Goal: Task Accomplishment & Management: Use online tool/utility

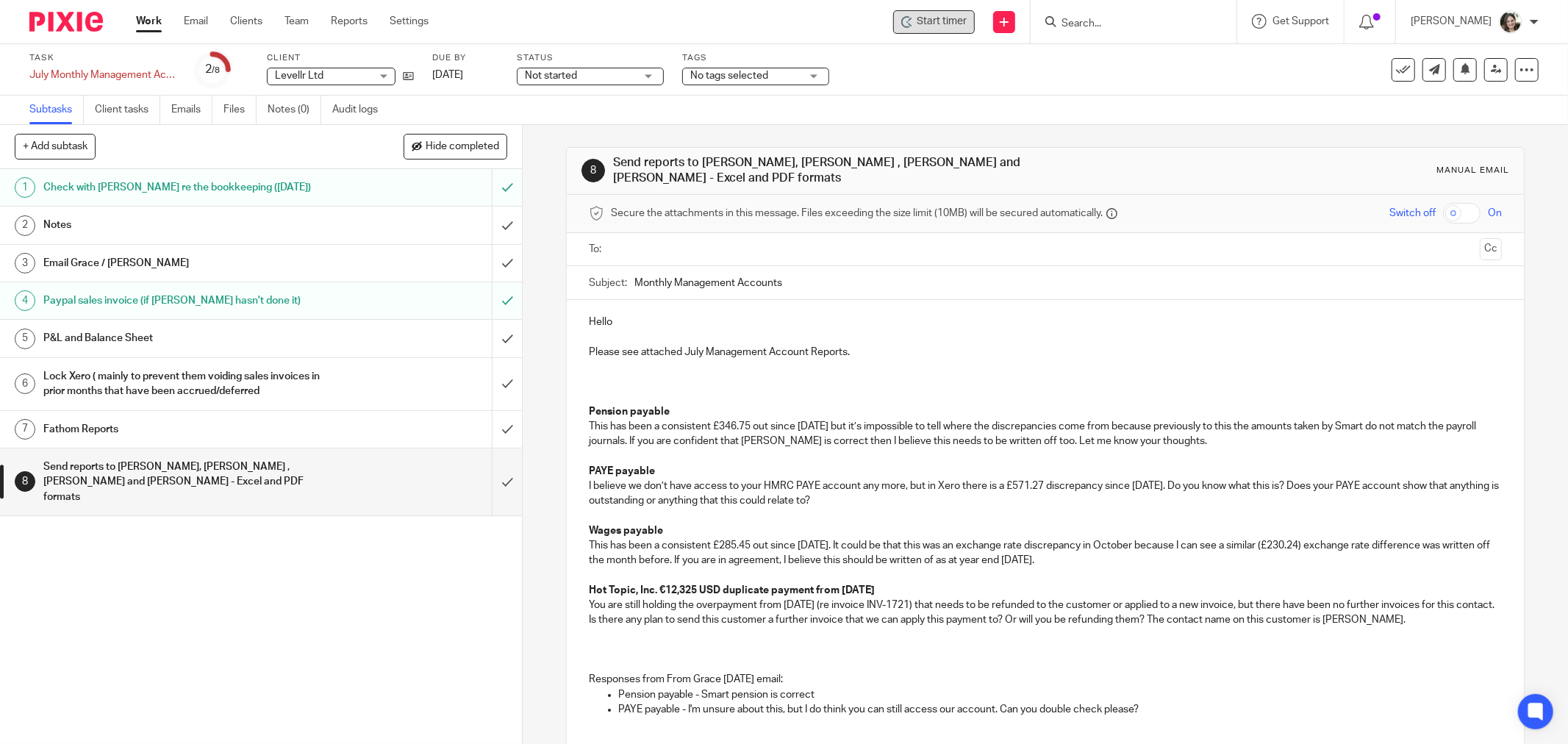
click at [949, 31] on div "Start timer" at bounding box center [934, 22] width 82 height 23
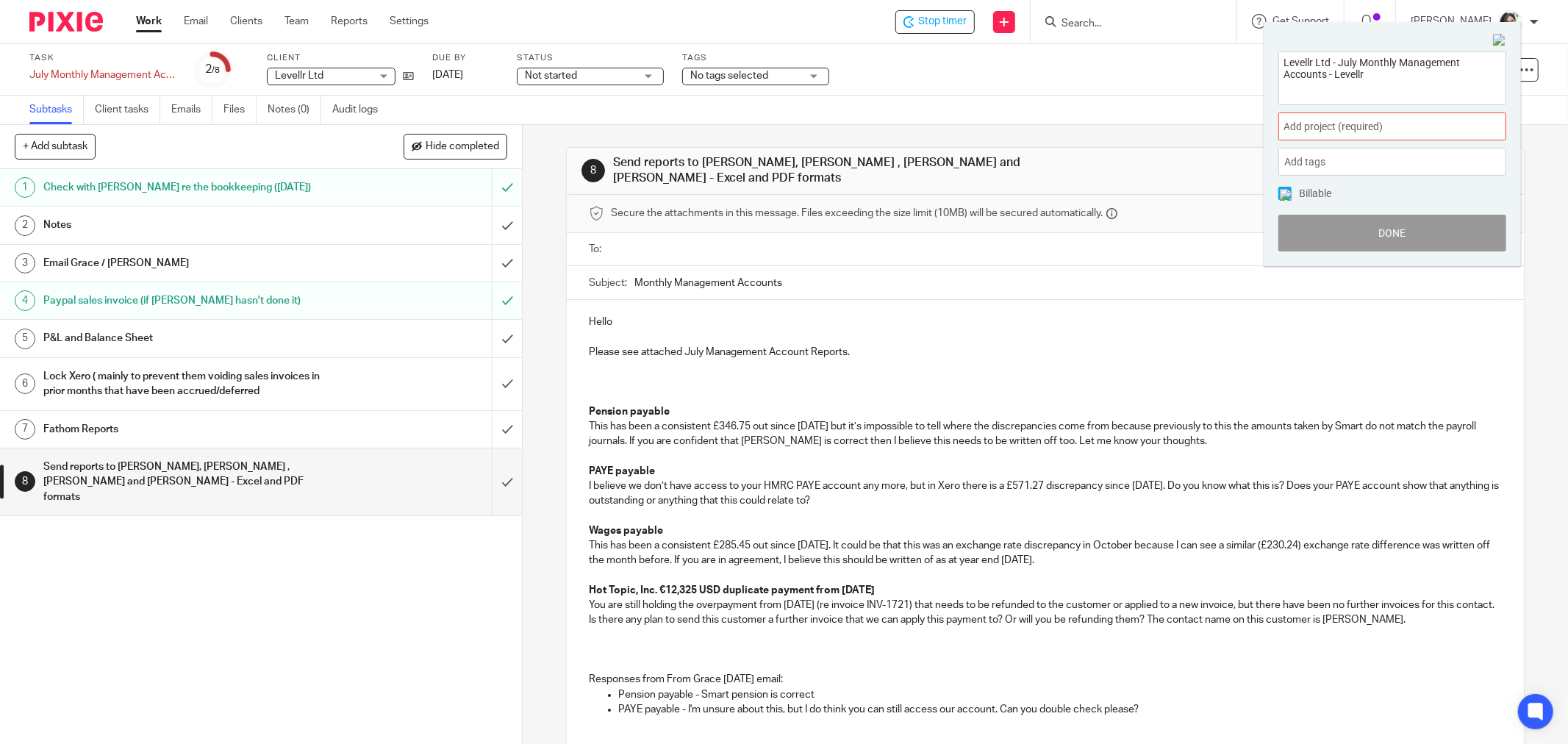
click at [1306, 125] on span "Add project (required) :" at bounding box center [1376, 126] width 186 height 15
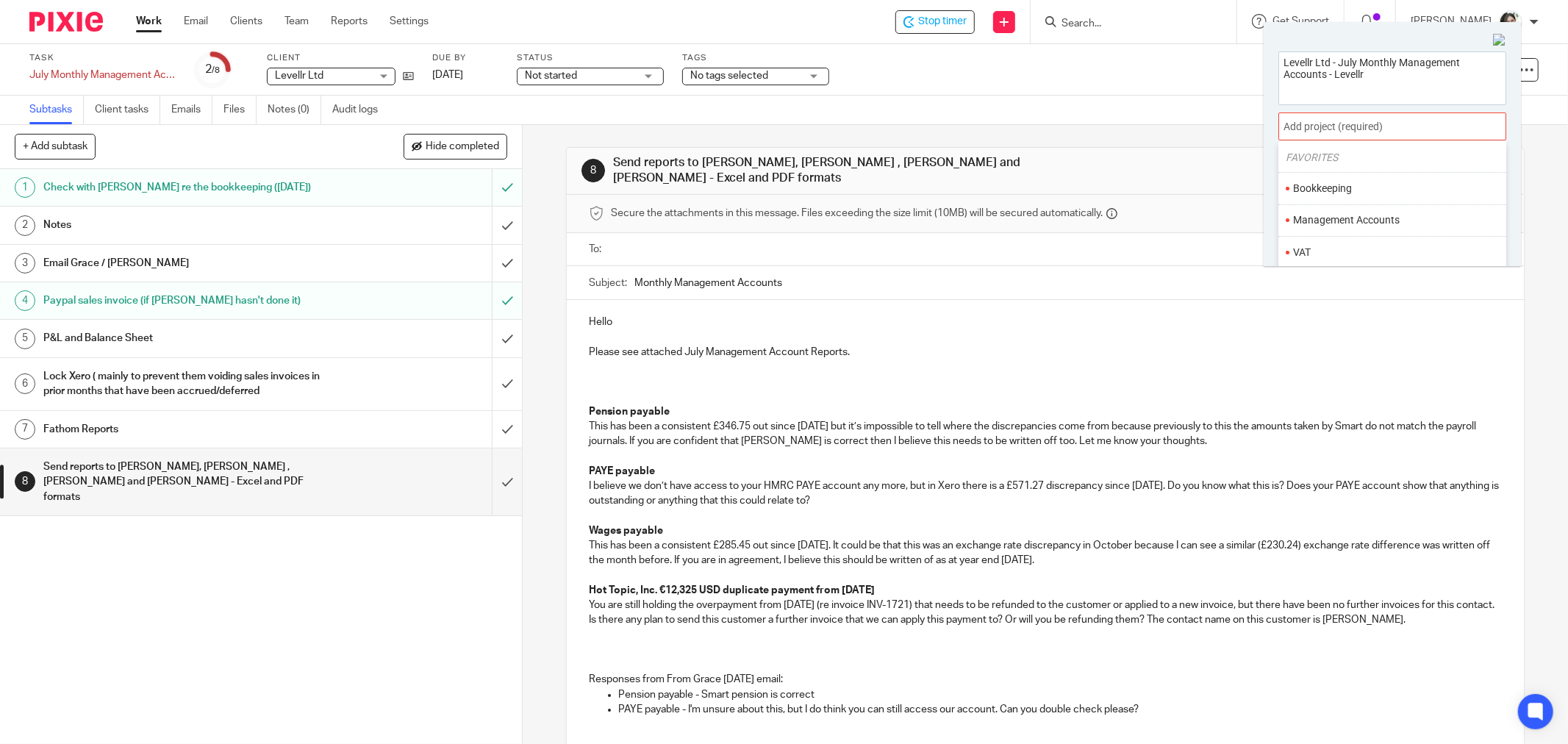
scroll to position [82, 0]
click at [1351, 191] on li "Management Accounts" at bounding box center [1389, 185] width 192 height 15
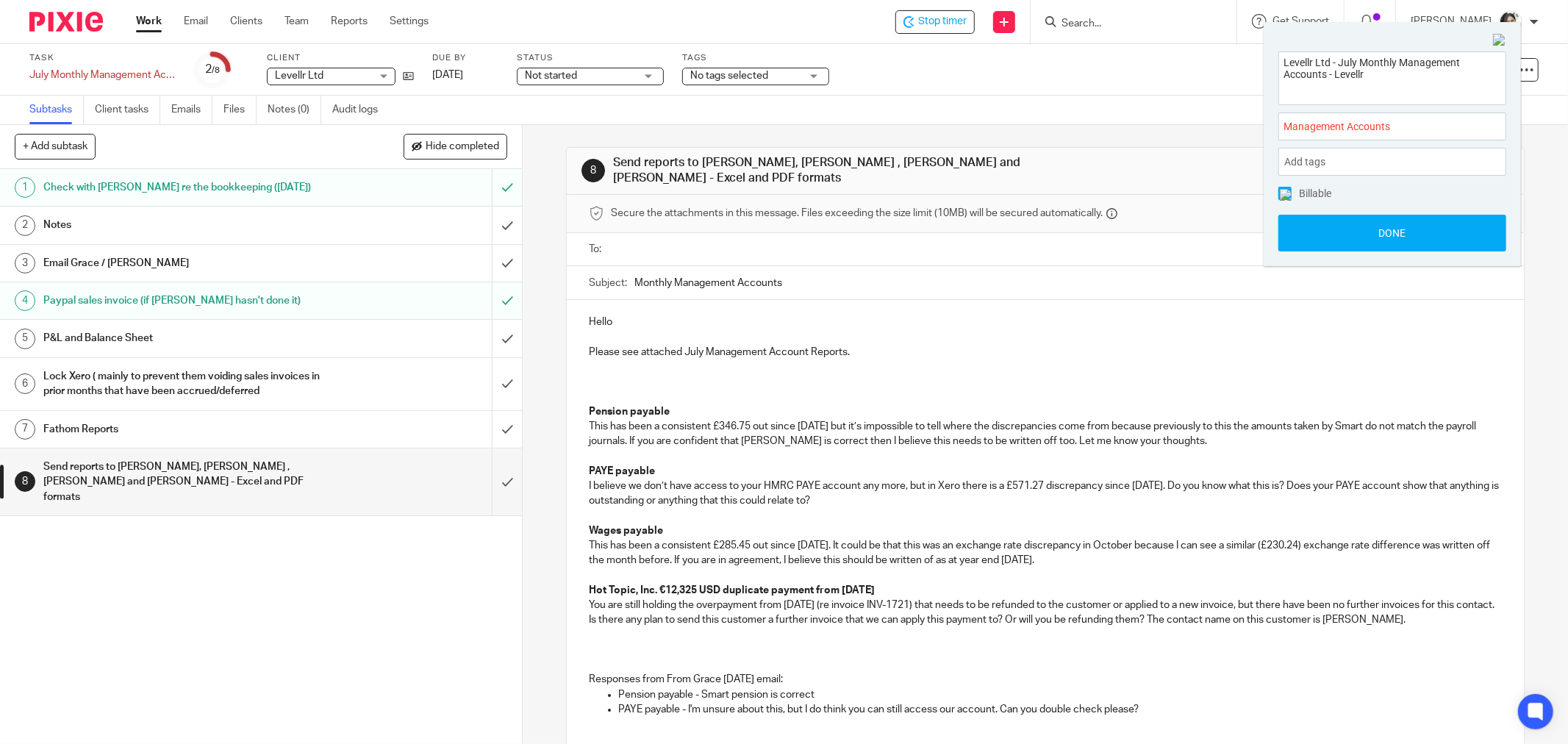
click at [1280, 190] on img at bounding box center [1285, 195] width 12 height 12
click at [1363, 228] on button "Done" at bounding box center [1392, 233] width 228 height 37
